Goal: Task Accomplishment & Management: Use online tool/utility

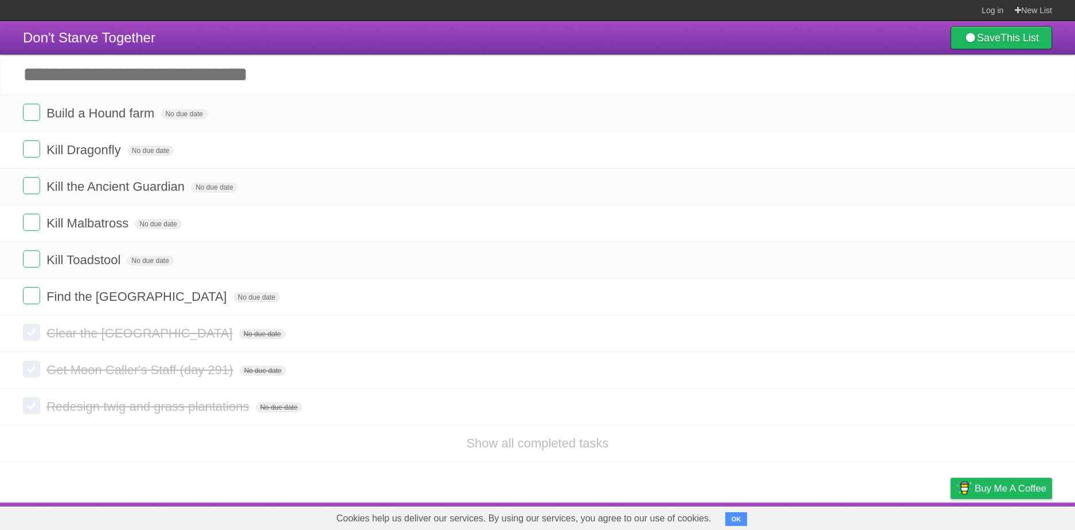
click at [736, 518] on button "OK" at bounding box center [736, 519] width 22 height 14
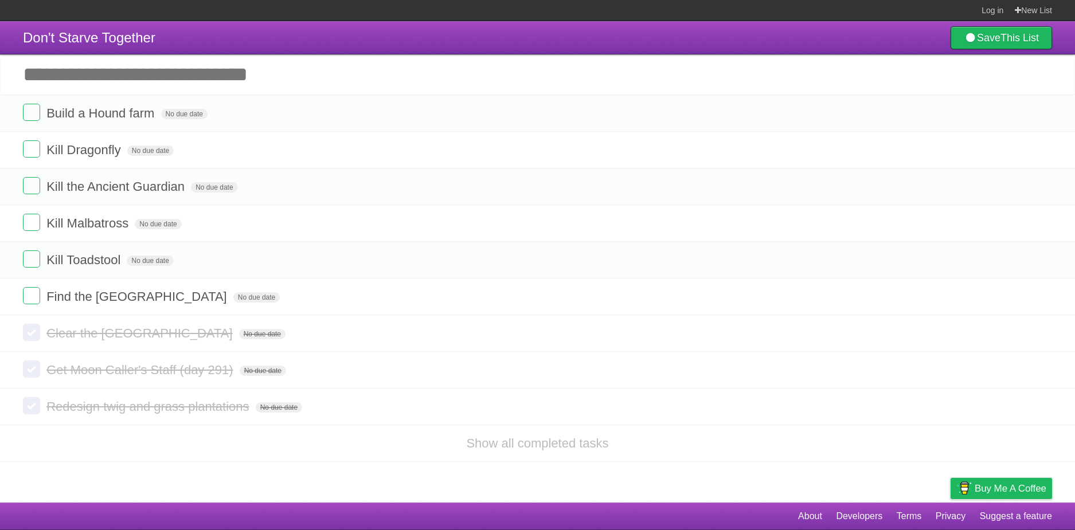
click at [629, 510] on footer "About Developers Terms Privacy Suggest a feature" at bounding box center [537, 517] width 1075 height 28
click at [65, 76] on input "Add another task" at bounding box center [537, 74] width 1075 height 40
click at [228, 72] on input "Add another task" at bounding box center [537, 74] width 1075 height 40
click at [249, 69] on input "Add another task" at bounding box center [537, 74] width 1075 height 40
click at [258, 76] on input "Add another task" at bounding box center [537, 74] width 1075 height 40
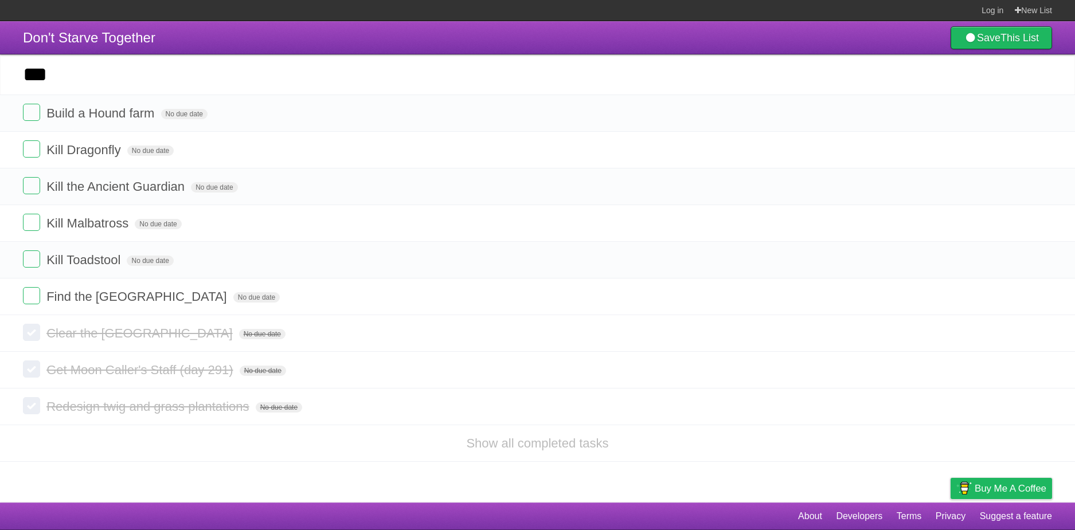
type input "***"
click input "*********" at bounding box center [0, 0] width 0 height 0
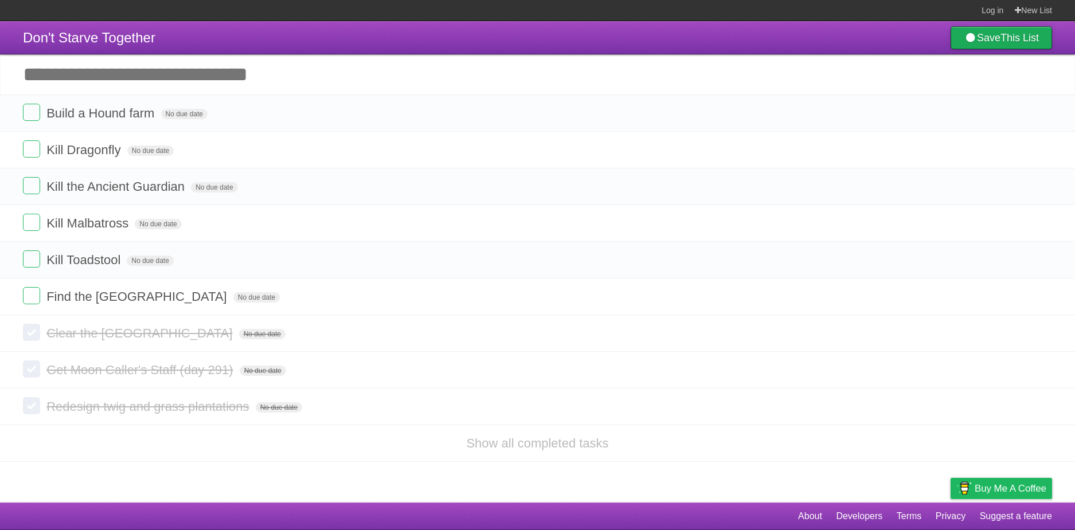
click at [1011, 33] on b "This List" at bounding box center [1019, 37] width 38 height 11
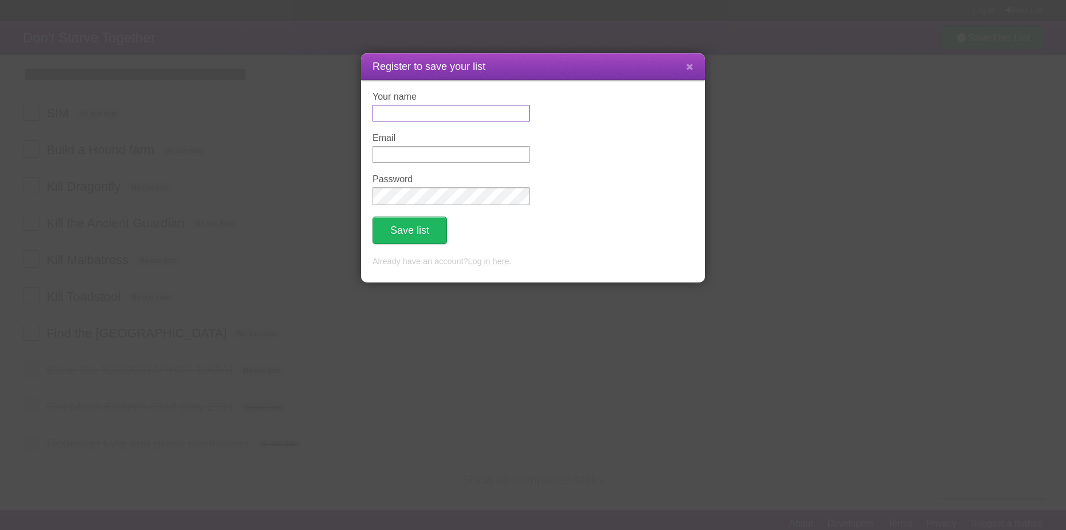
click at [441, 112] on input "Your name" at bounding box center [451, 113] width 157 height 17
type input "*******"
type input "**********"
click at [373, 217] on button "Save list" at bounding box center [410, 231] width 75 height 28
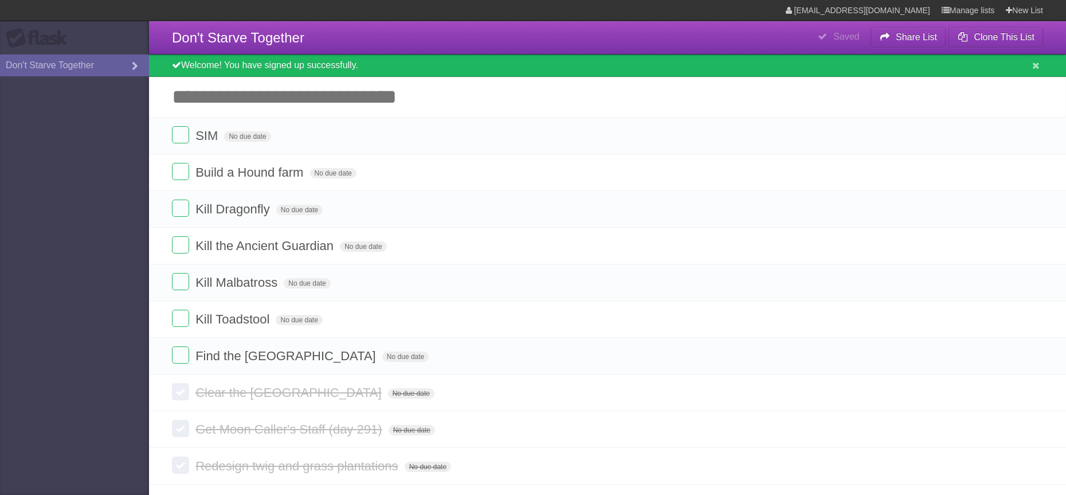
click at [70, 115] on aside "Flask Don't Starve Together" at bounding box center [74, 247] width 149 height 495
click at [249, 135] on span "No due date" at bounding box center [247, 136] width 46 height 10
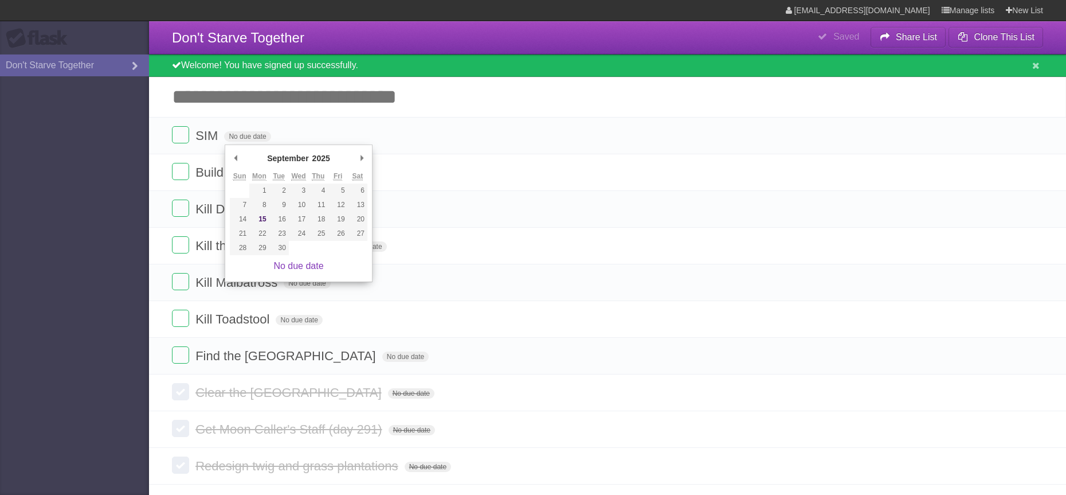
click at [92, 177] on aside "Flask Don't Starve Together" at bounding box center [74, 247] width 149 height 495
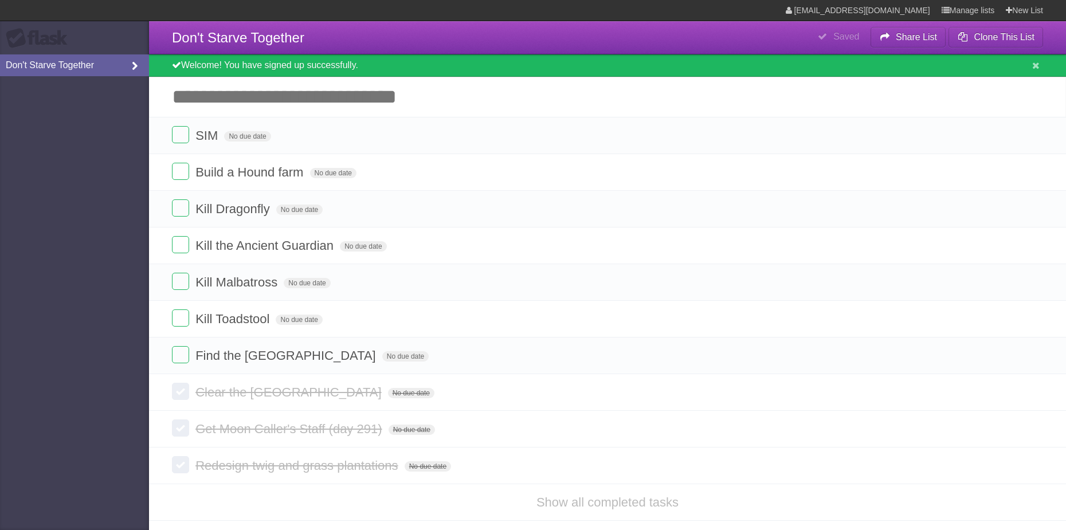
click at [134, 68] on icon at bounding box center [134, 66] width 17 height 13
click at [115, 137] on aside "Flask Don't Starve Together" at bounding box center [74, 265] width 149 height 530
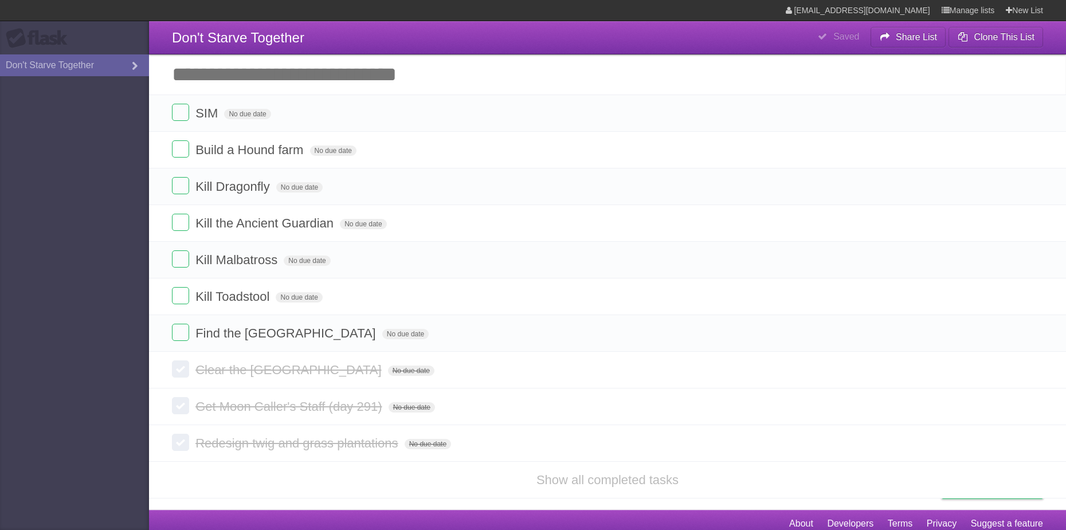
click at [97, 119] on aside "Flask Don't Starve Together" at bounding box center [74, 265] width 149 height 530
click at [97, 187] on aside "Flask Don't Starve Together" at bounding box center [74, 265] width 149 height 530
click at [75, 241] on aside "Flask Don't Starve Together" at bounding box center [74, 265] width 149 height 530
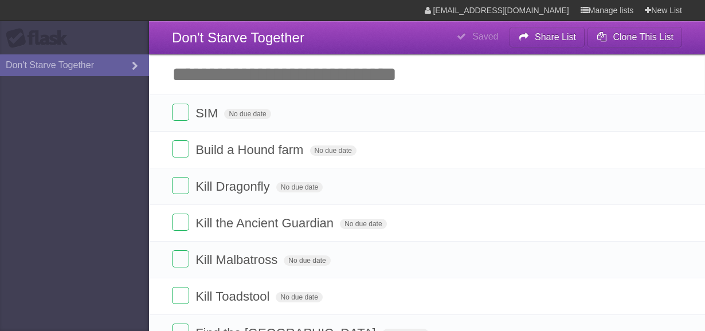
click at [105, 154] on aside "Flask Don't Starve Together" at bounding box center [74, 165] width 149 height 331
click at [74, 269] on aside "Flask Don't Starve Together" at bounding box center [74, 165] width 149 height 331
click at [37, 275] on aside "Flask Don't Starve Together" at bounding box center [74, 165] width 149 height 331
click at [49, 151] on aside "Flask Don't Starve Together" at bounding box center [74, 165] width 149 height 331
drag, startPoint x: 46, startPoint y: 184, endPoint x: 43, endPoint y: 173, distance: 11.3
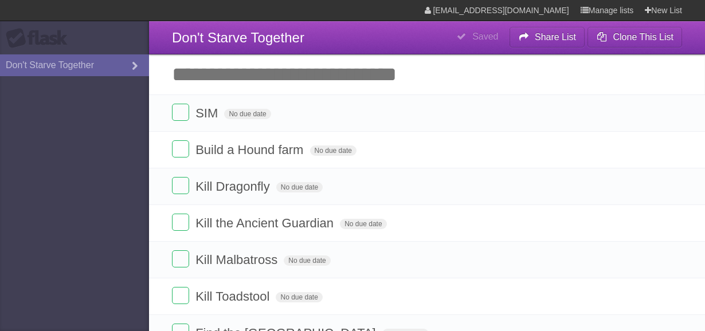
click at [46, 183] on aside "Flask Don't Starve Together" at bounding box center [74, 165] width 149 height 331
click at [228, 9] on section "[EMAIL_ADDRESS][DOMAIN_NAME] Manage lists New List" at bounding box center [352, 10] width 705 height 21
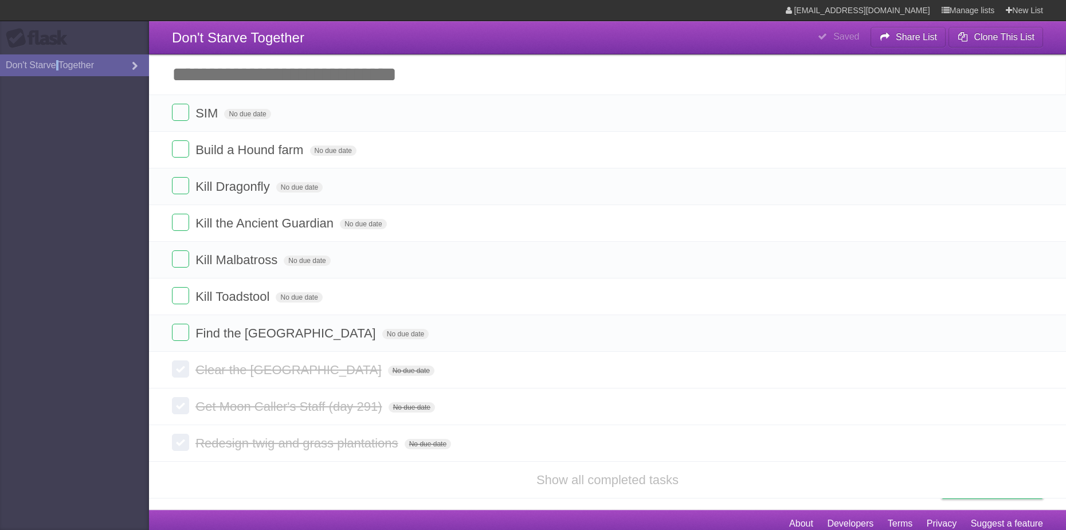
click at [59, 194] on aside "Flask Don't Starve Together" at bounding box center [74, 265] width 149 height 530
click at [70, 181] on aside "Flask Don't Starve Together" at bounding box center [74, 265] width 149 height 530
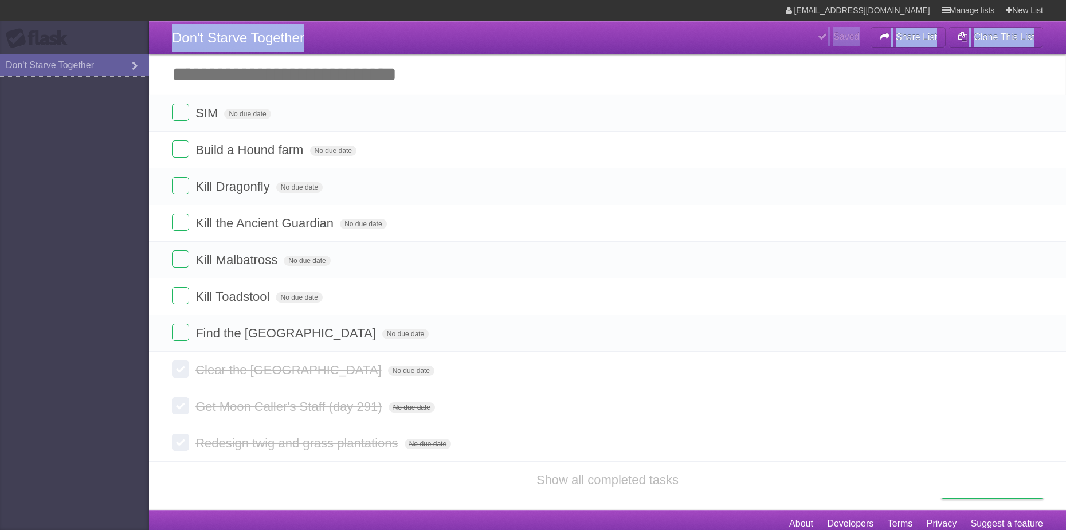
drag, startPoint x: 92, startPoint y: 64, endPoint x: -2, endPoint y: 63, distance: 93.4
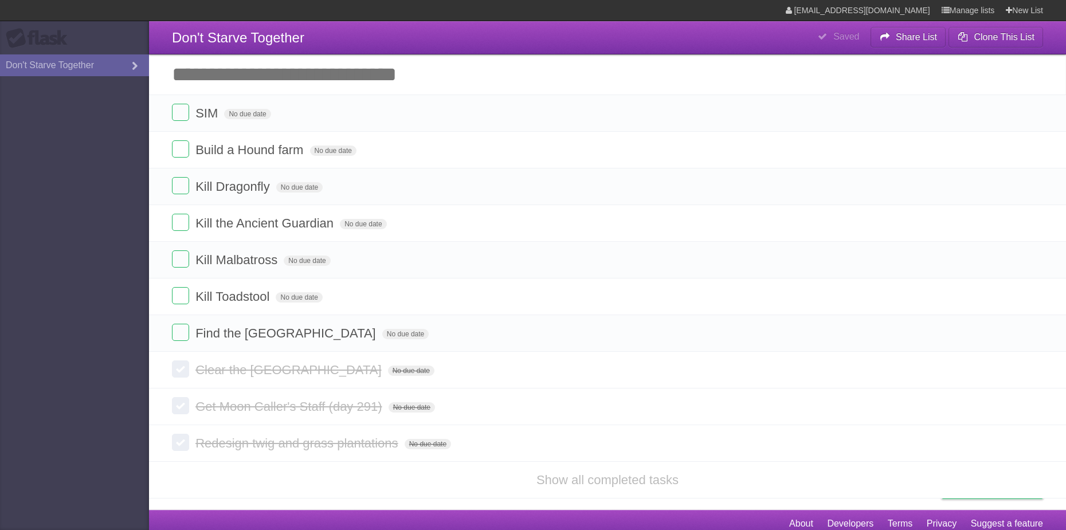
click at [35, 92] on aside "Flask Don't Starve Together" at bounding box center [74, 265] width 149 height 530
drag, startPoint x: 10, startPoint y: 67, endPoint x: 109, endPoint y: 66, distance: 99.2
click at [94, 125] on aside "Flask Don't Starve Together" at bounding box center [74, 265] width 149 height 530
drag, startPoint x: 99, startPoint y: 66, endPoint x: 5, endPoint y: 69, distance: 94.0
click at [10, 92] on aside "Flask Don't Starve Together" at bounding box center [74, 265] width 149 height 530
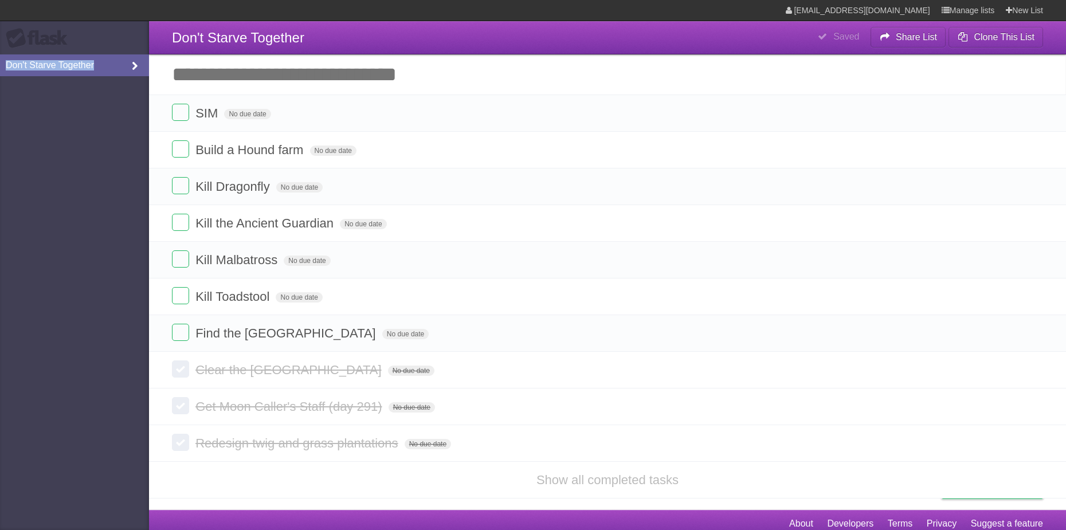
drag, startPoint x: 5, startPoint y: 64, endPoint x: 102, endPoint y: 73, distance: 97.2
click at [97, 101] on aside "Flask Don't Starve Together" at bounding box center [74, 265] width 149 height 530
drag, startPoint x: 91, startPoint y: 63, endPoint x: 6, endPoint y: 67, distance: 85.5
click at [54, 134] on aside "Flask Don't Starve Together" at bounding box center [74, 265] width 149 height 530
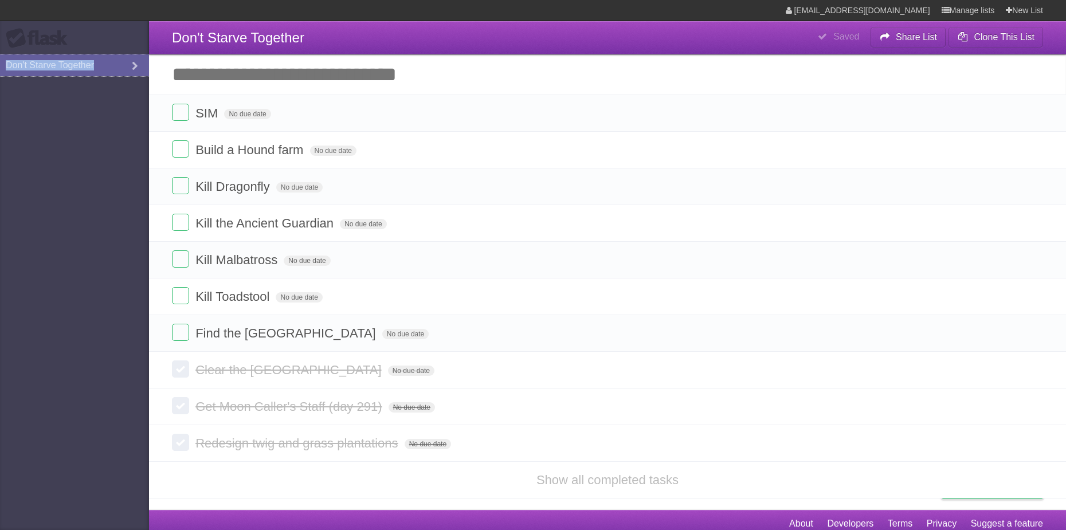
drag, startPoint x: 75, startPoint y: 61, endPoint x: 96, endPoint y: 89, distance: 35.5
click at [84, 132] on aside "Flask Don't Starve Together" at bounding box center [74, 265] width 149 height 530
click at [157, 14] on section "[EMAIL_ADDRESS][DOMAIN_NAME] Manage lists New List" at bounding box center [533, 10] width 1066 height 21
click at [149, 18] on section "[EMAIL_ADDRESS][DOMAIN_NAME] Manage lists New List" at bounding box center [533, 10] width 1066 height 21
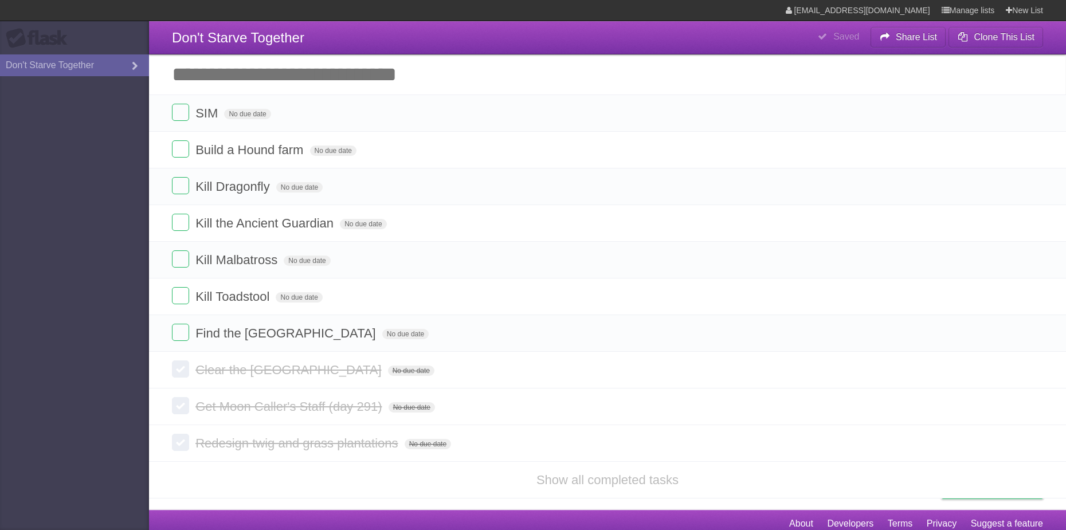
click at [236, 11] on section "[EMAIL_ADDRESS][DOMAIN_NAME] Manage lists New List" at bounding box center [533, 10] width 1066 height 21
